Goal: Task Accomplishment & Management: Manage account settings

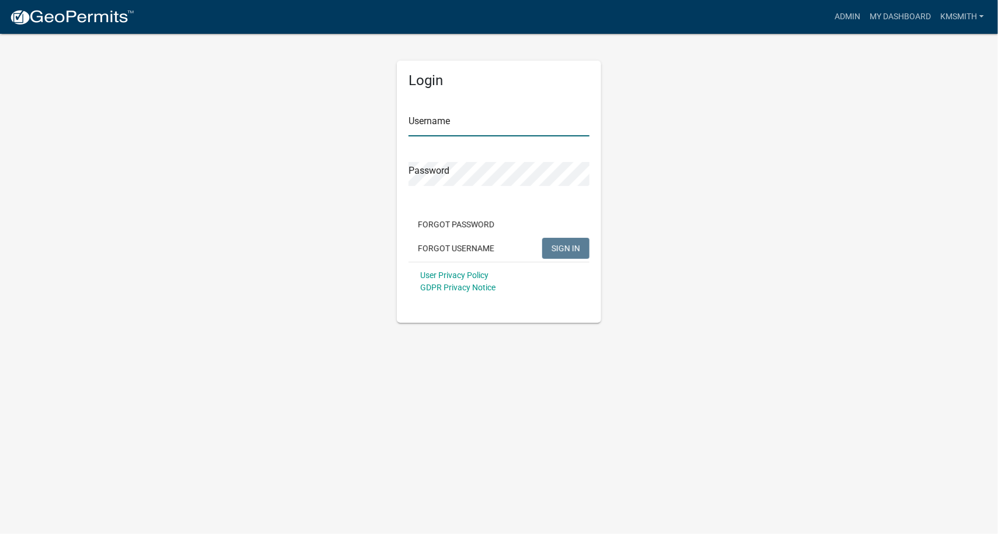
type input "kmsmith"
click at [583, 247] on button "SIGN IN" at bounding box center [565, 248] width 47 height 21
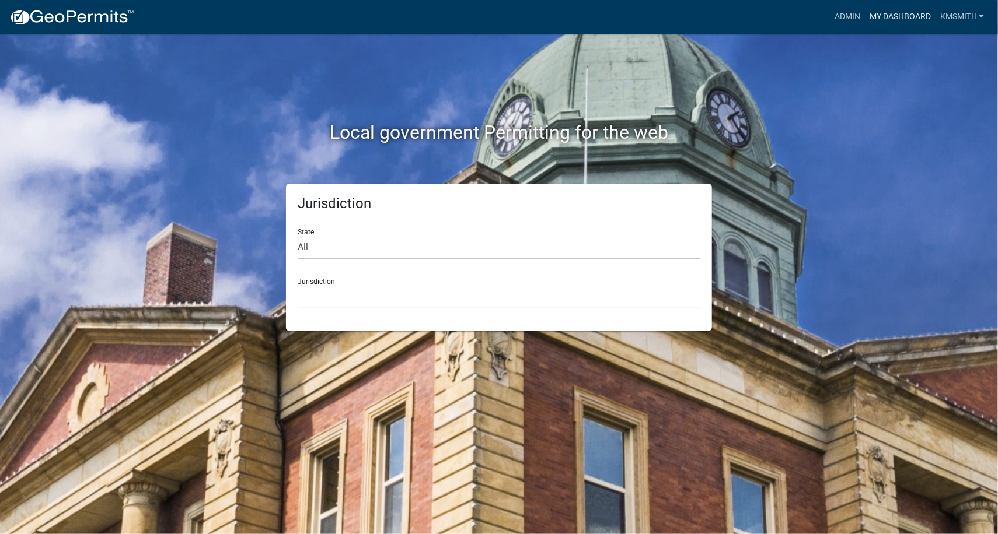
click at [882, 13] on link "My Dashboard" at bounding box center [900, 17] width 71 height 22
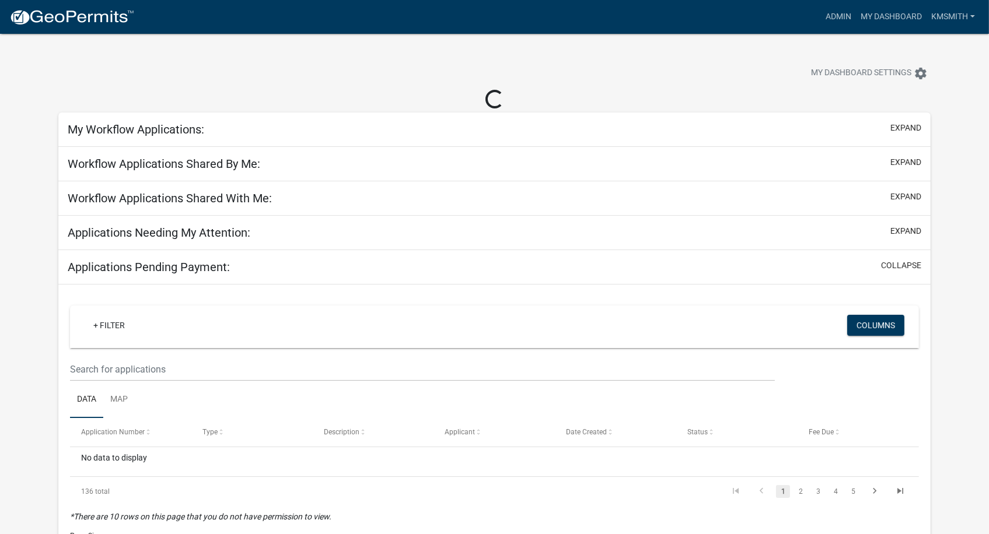
select select "2: 50"
